Goal: Communication & Community: Answer question/provide support

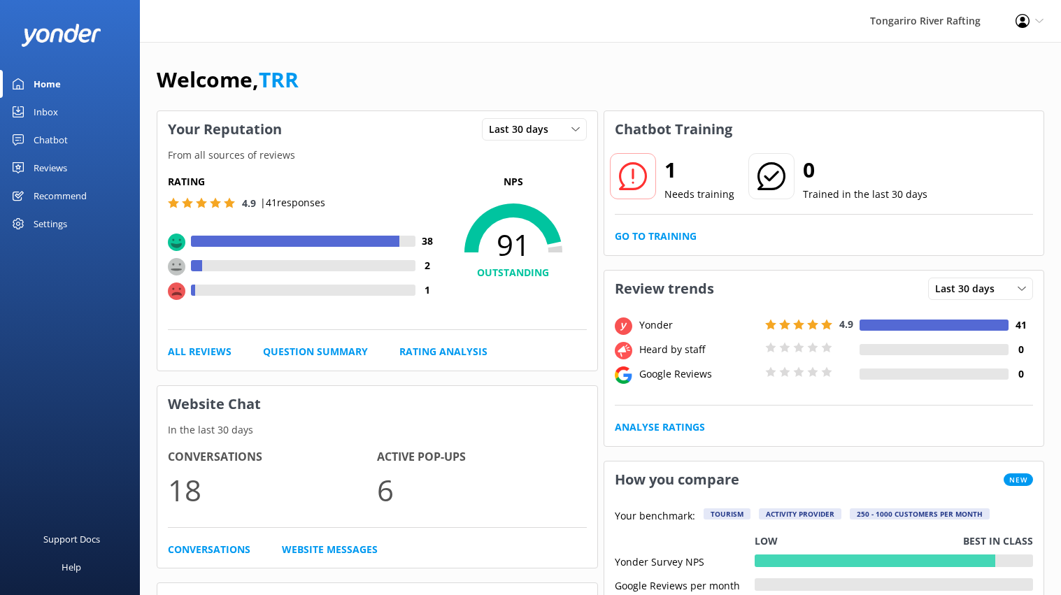
click at [66, 132] on div "Chatbot" at bounding box center [51, 140] width 34 height 28
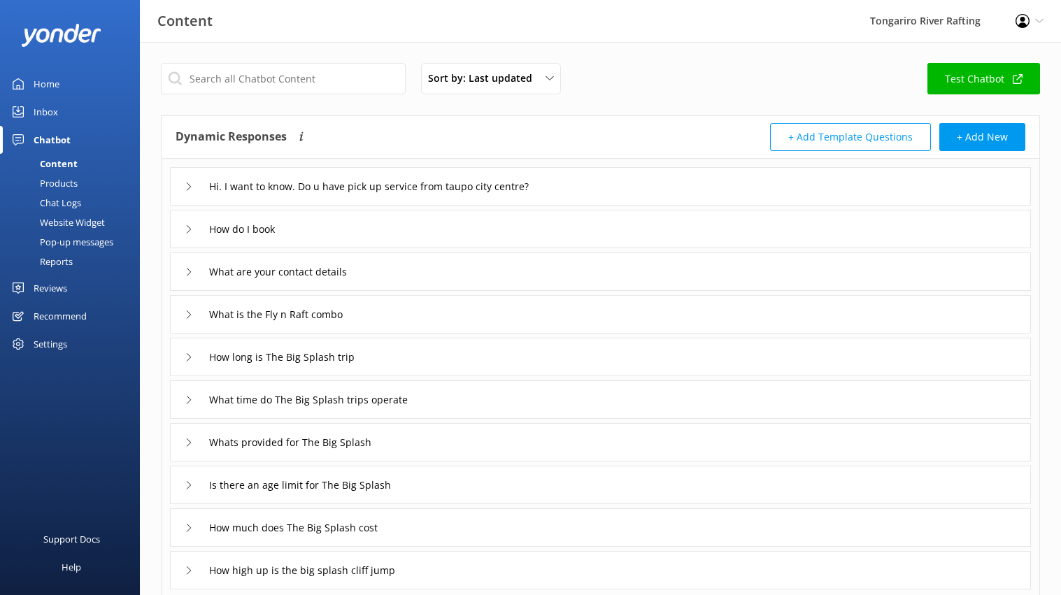
click at [68, 103] on link "Inbox" at bounding box center [70, 112] width 140 height 28
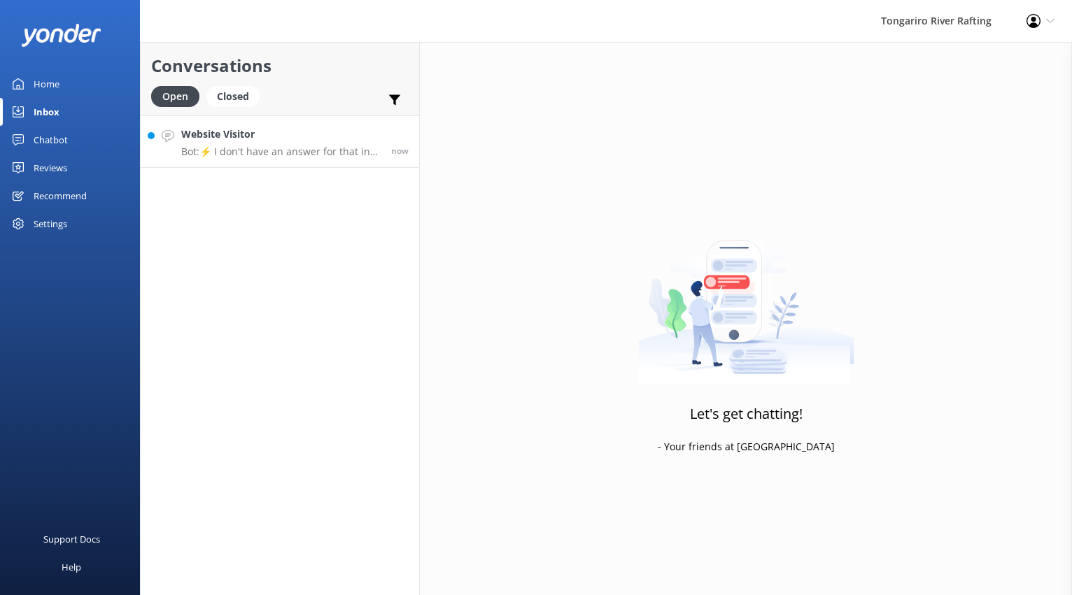
click at [334, 132] on h4 "Website Visitor" at bounding box center [280, 134] width 199 height 15
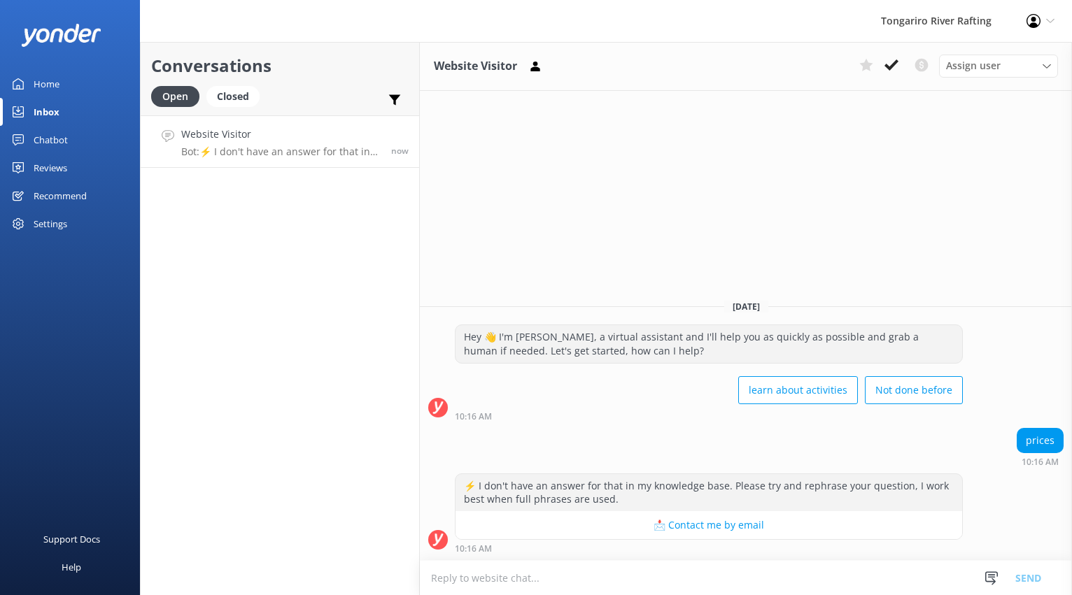
click at [507, 577] on textarea at bounding box center [746, 578] width 652 height 34
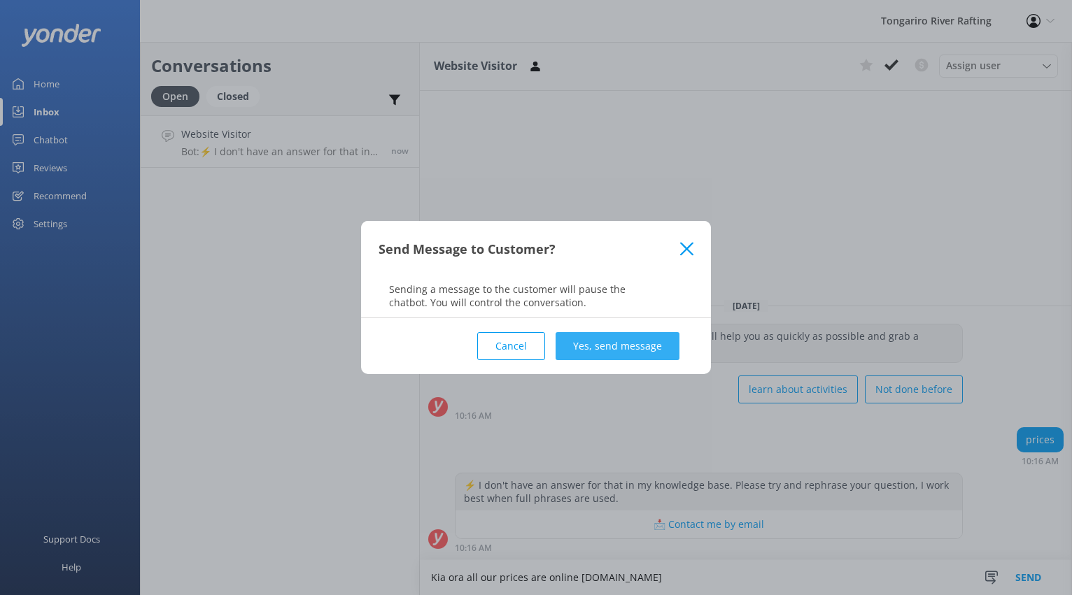
type textarea "Kia ora all our prices are online [DOMAIN_NAME]"
click at [628, 351] on button "Yes, send message" at bounding box center [618, 346] width 124 height 28
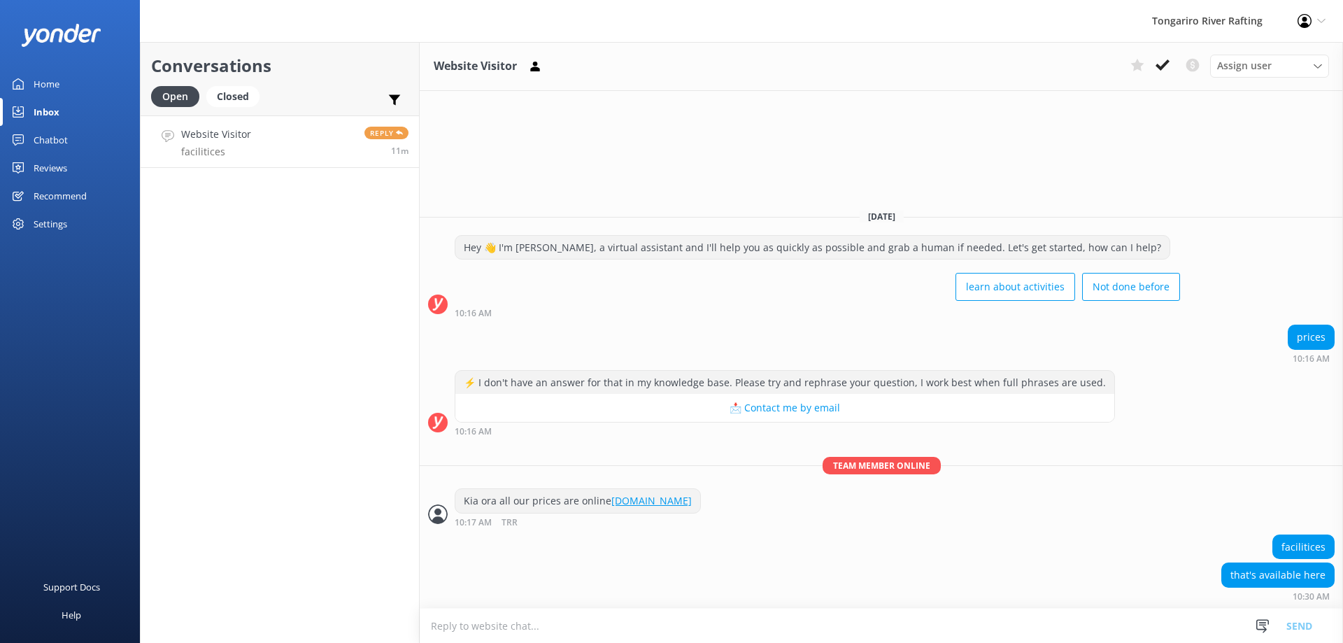
click at [45, 117] on div "Inbox" at bounding box center [47, 112] width 26 height 28
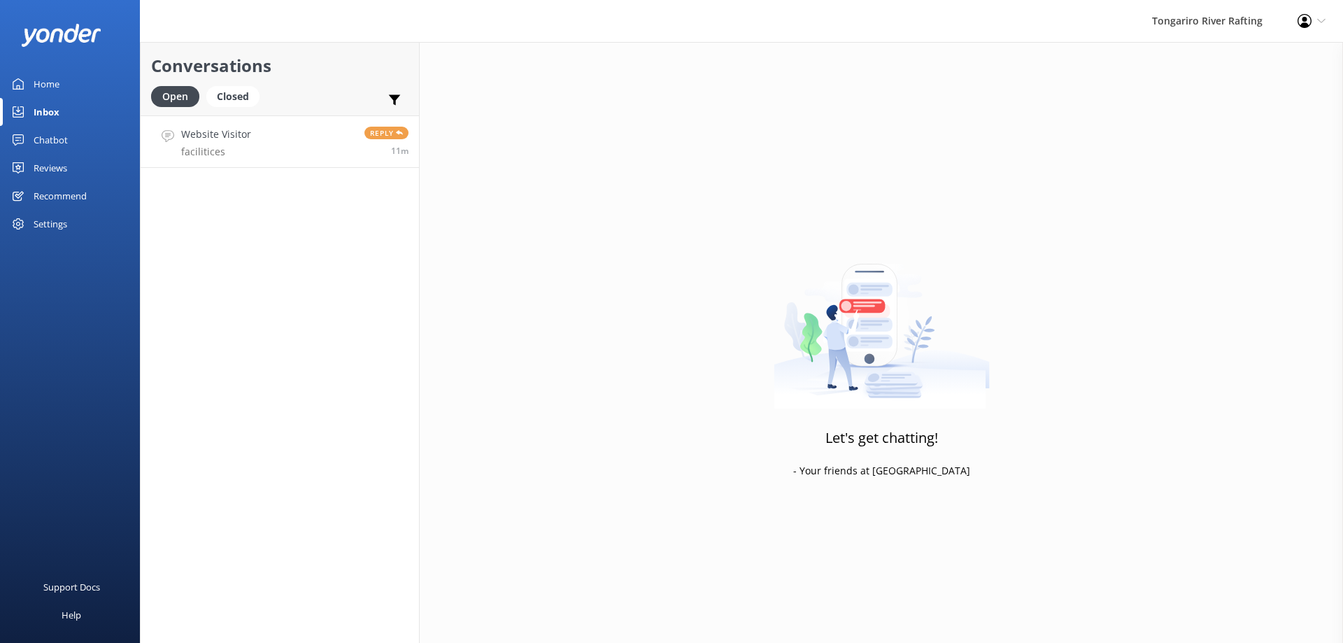
click at [262, 160] on link "Website Visitor facilitices Reply 11m" at bounding box center [280, 141] width 278 height 52
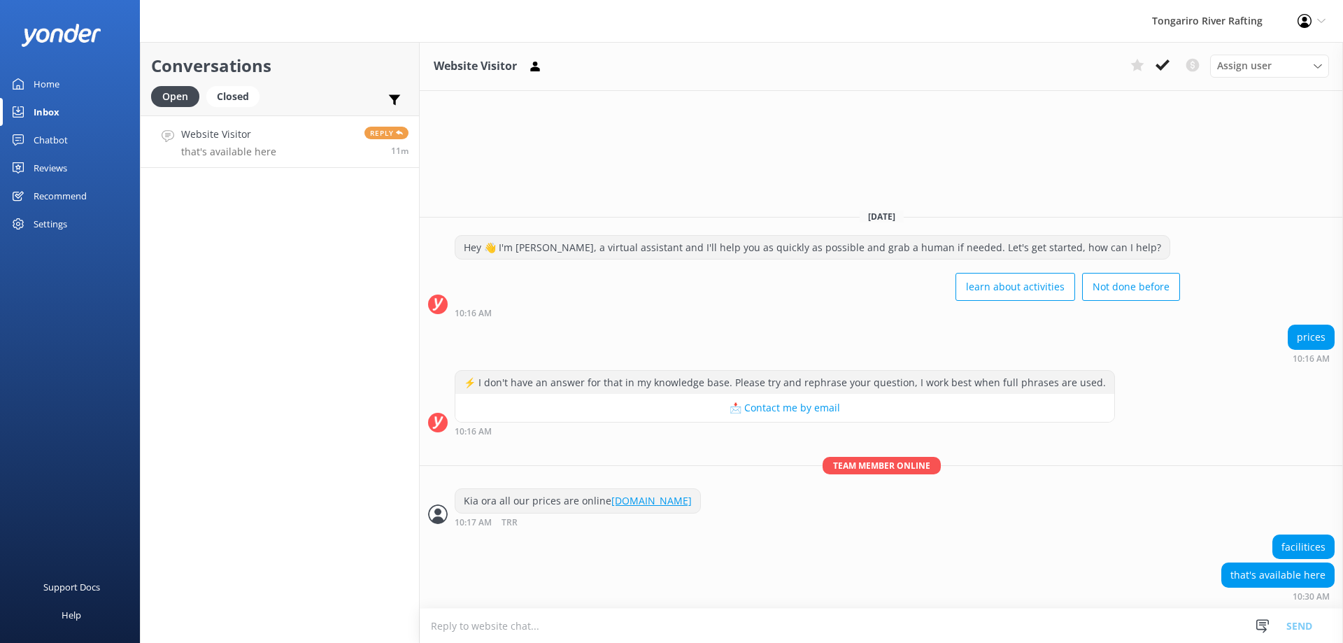
click at [594, 595] on textarea at bounding box center [882, 626] width 924 height 34
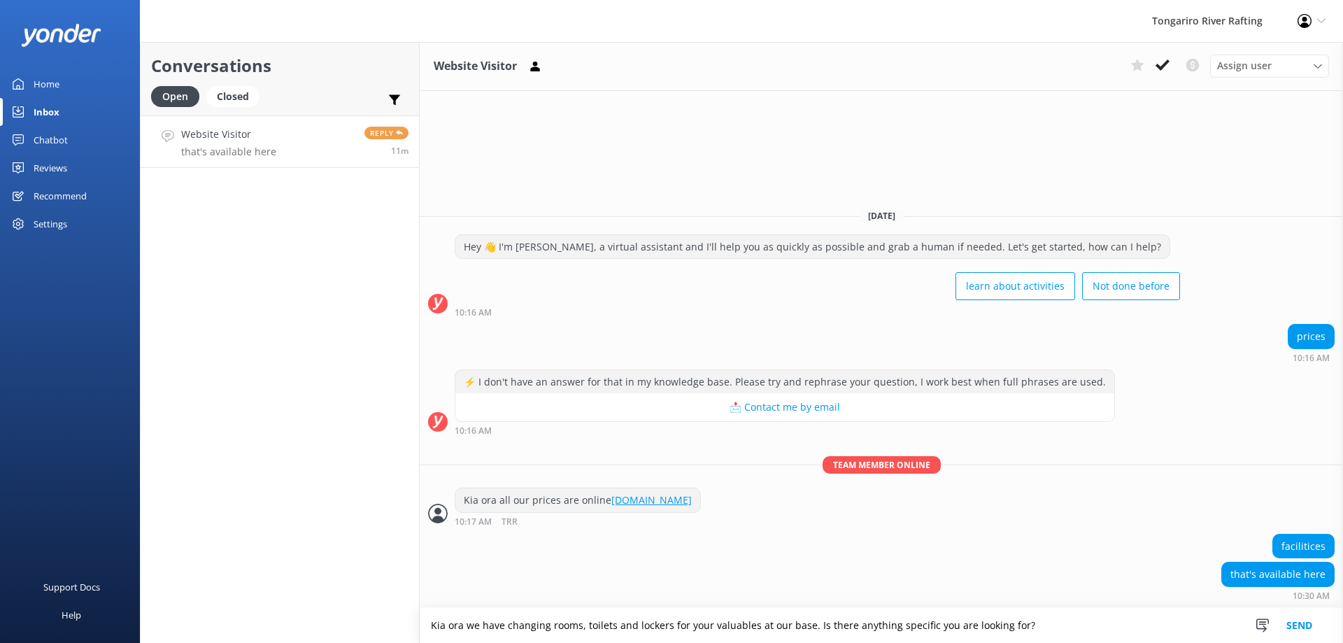
type textarea "Kia ora we have changing rooms, toilets and lockers for your valuables at our b…"
